Goal: Task Accomplishment & Management: Use online tool/utility

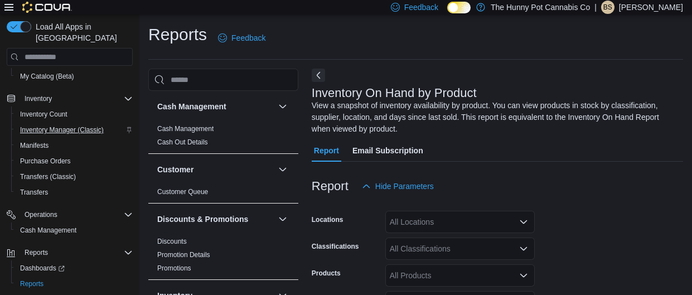
scroll to position [129, 0]
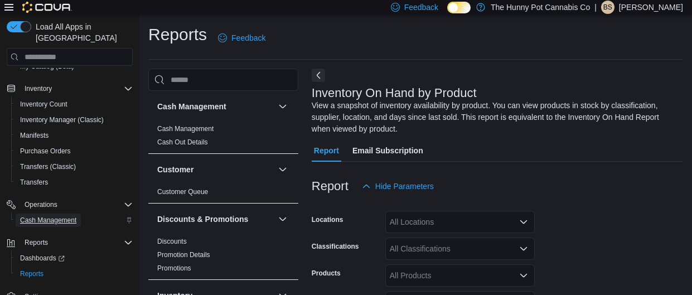
click at [47, 216] on span "Cash Management" at bounding box center [48, 220] width 56 height 9
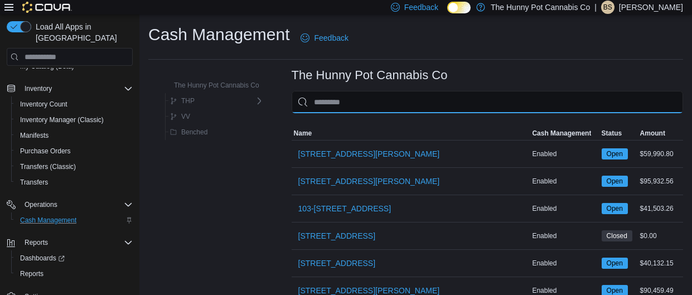
click at [331, 98] on input "This is a search bar. As you type, the results lower in the page will automatic…" at bounding box center [488, 102] width 392 height 22
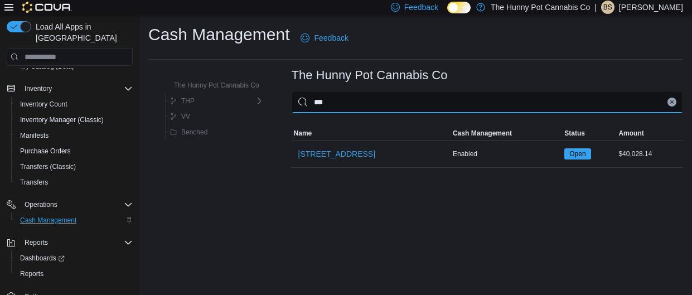
type input "****"
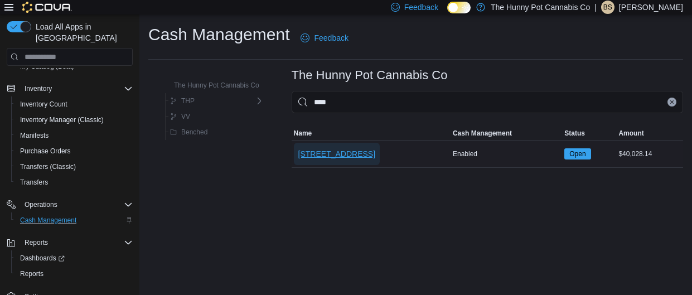
click at [325, 153] on span "[STREET_ADDRESS]" at bounding box center [336, 153] width 77 height 11
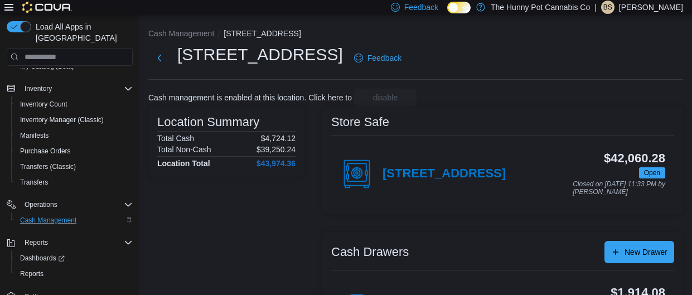
scroll to position [124, 0]
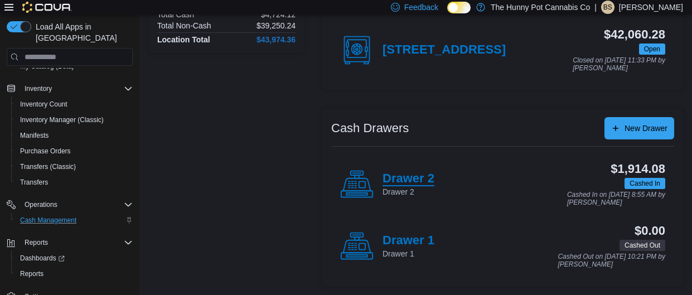
click at [396, 180] on h4 "Drawer 2" at bounding box center [409, 179] width 52 height 15
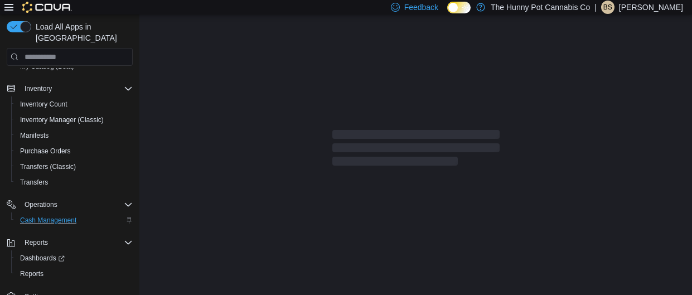
scroll to position [9, 0]
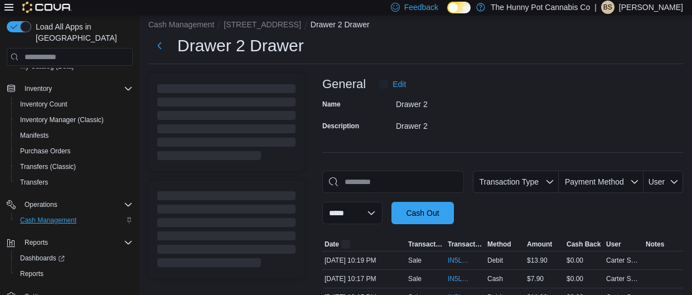
click at [379, 291] on div "[DATE] 10:15 PM" at bounding box center [364, 297] width 84 height 13
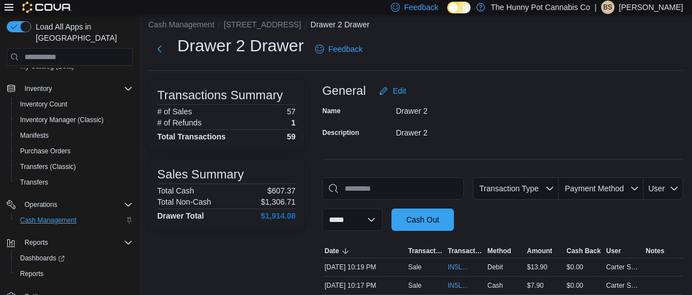
scroll to position [124, 0]
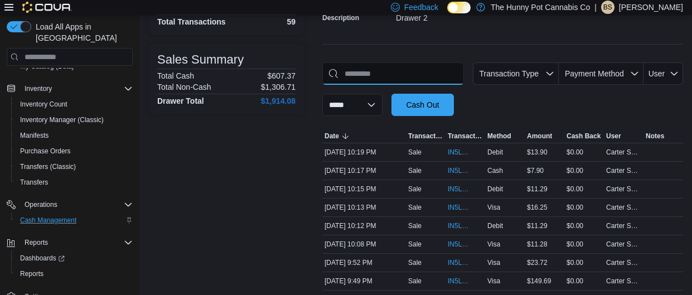
click at [367, 72] on input "This is a search bar. As you type, the results lower in the page will automatic…" at bounding box center [393, 73] width 142 height 22
click at [451, 260] on span "IN5LJ3-6159878" at bounding box center [460, 262] width 24 height 9
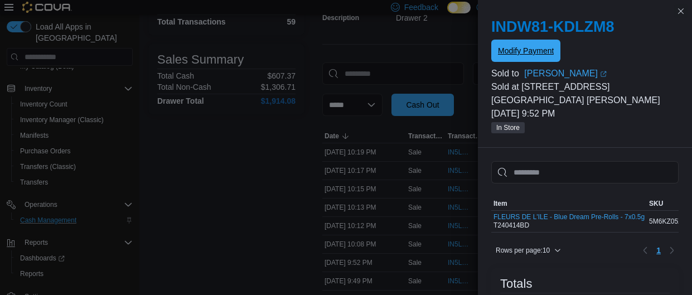
click at [513, 55] on span "Modify Payment" at bounding box center [526, 50] width 56 height 11
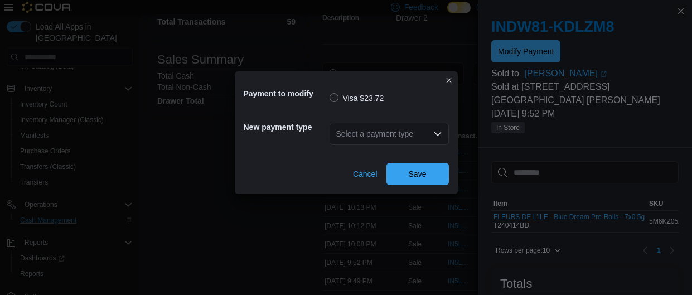
click at [377, 142] on div "Select a payment type" at bounding box center [389, 134] width 119 height 22
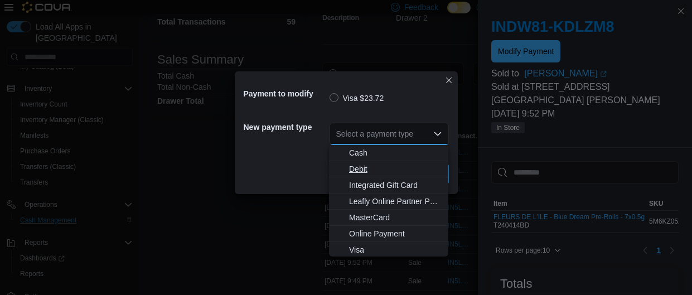
click at [354, 170] on span "Debit" at bounding box center [395, 168] width 93 height 11
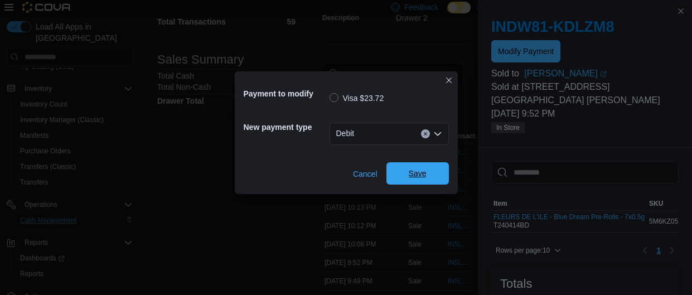
click at [418, 171] on span "Save" at bounding box center [418, 173] width 18 height 11
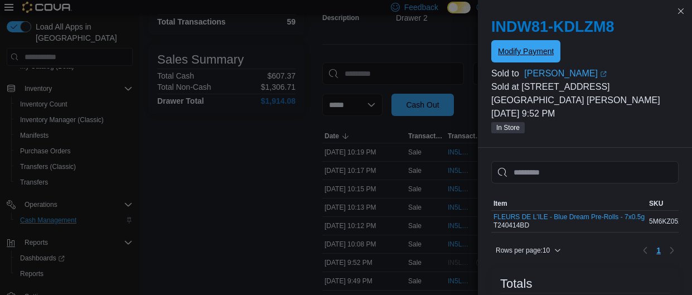
scroll to position [0, 0]
